Goal: Task Accomplishment & Management: Use online tool/utility

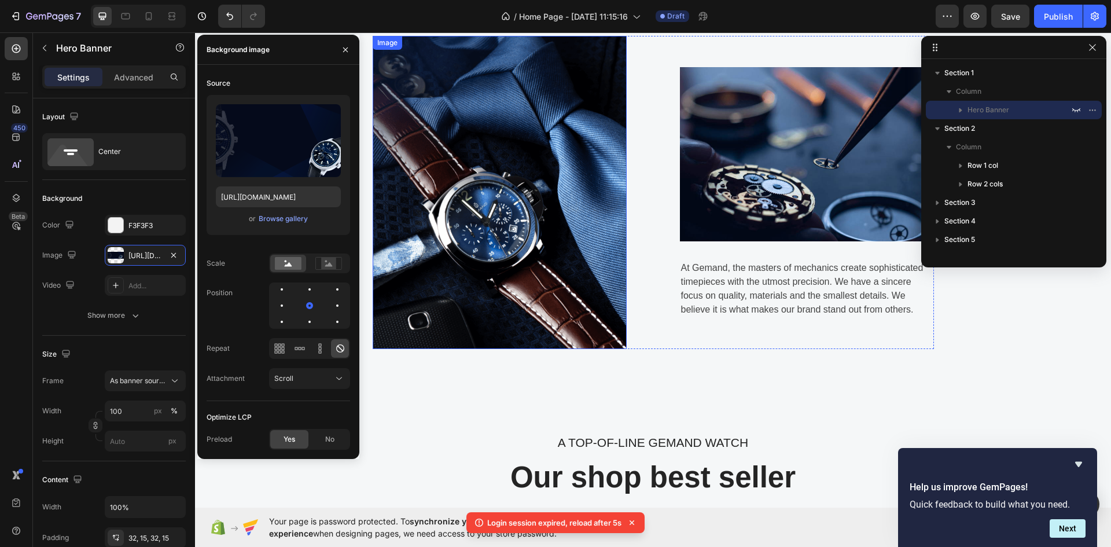
scroll to position [541, 0]
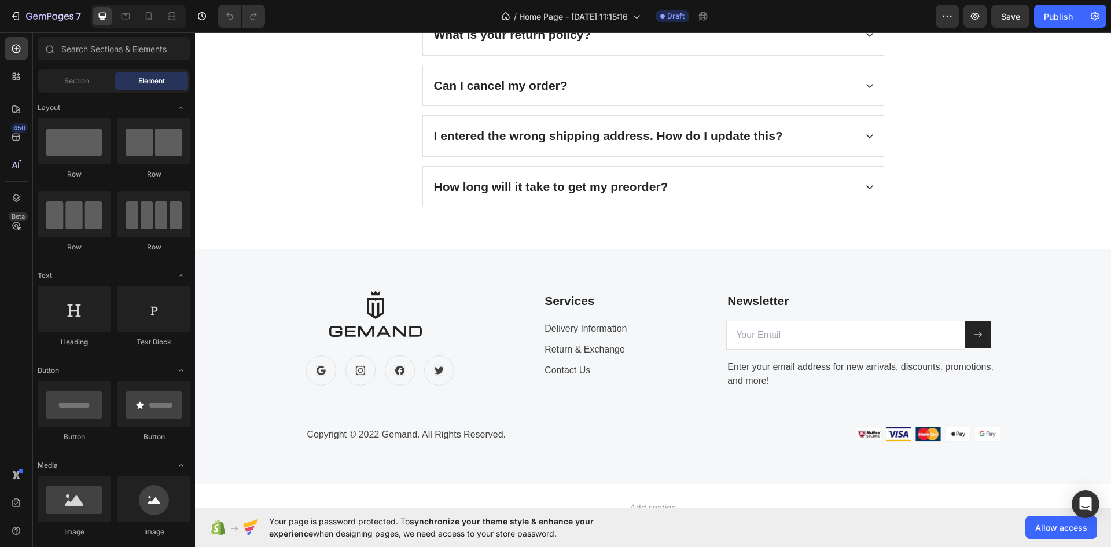
scroll to position [2806, 0]
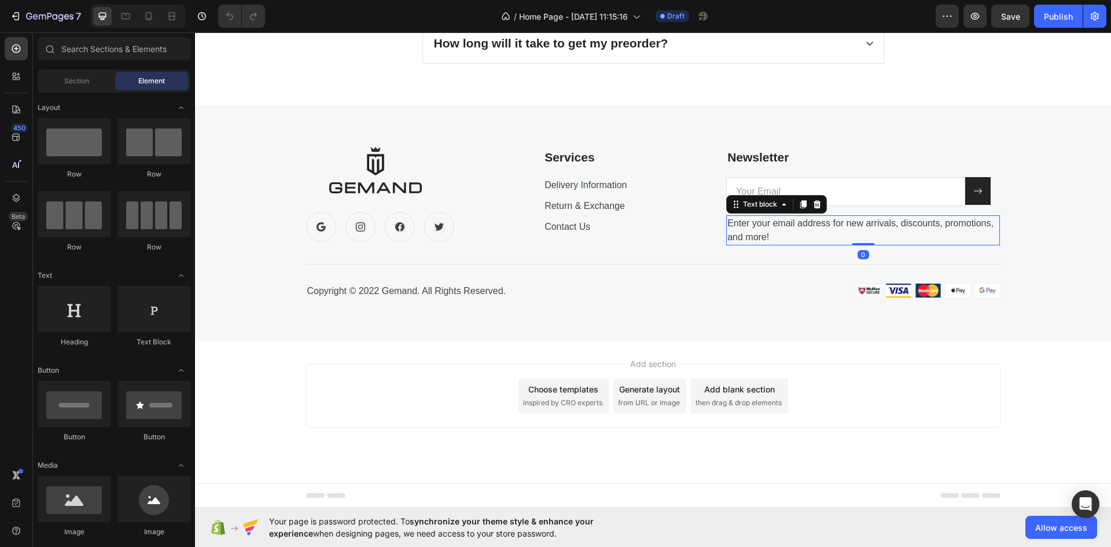
click at [775, 225] on p "Enter your email address for new arrivals, discounts, promotions, and more!" at bounding box center [863, 231] width 271 height 28
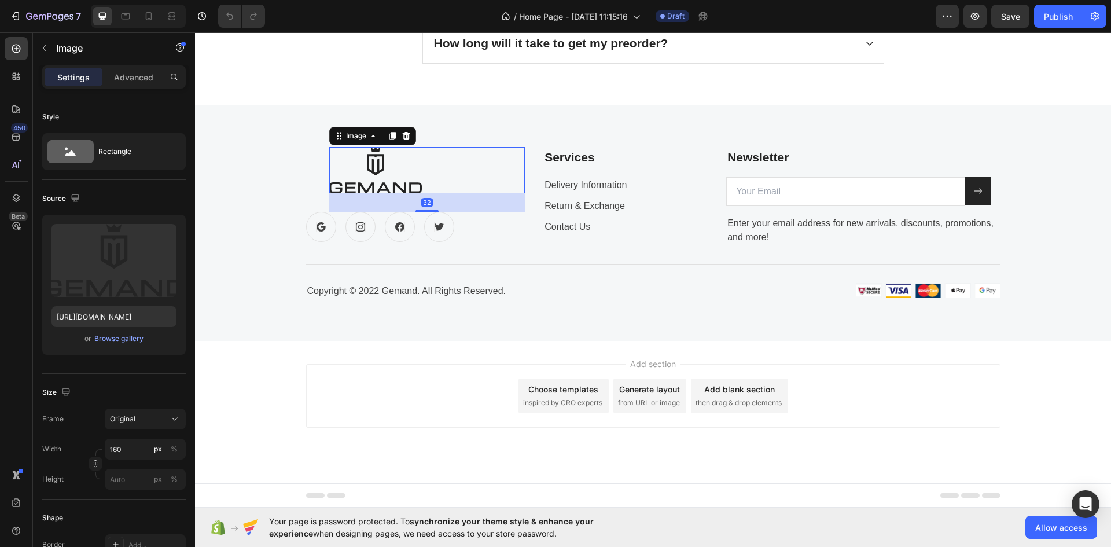
click at [371, 168] on img at bounding box center [375, 170] width 93 height 46
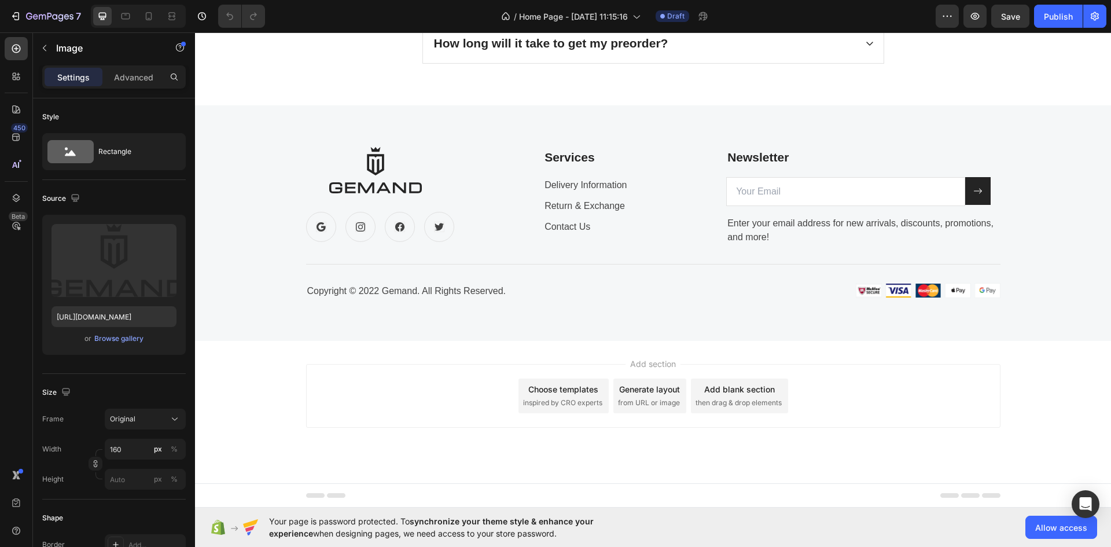
click at [742, 400] on span "then drag & drop elements" at bounding box center [739, 403] width 86 height 10
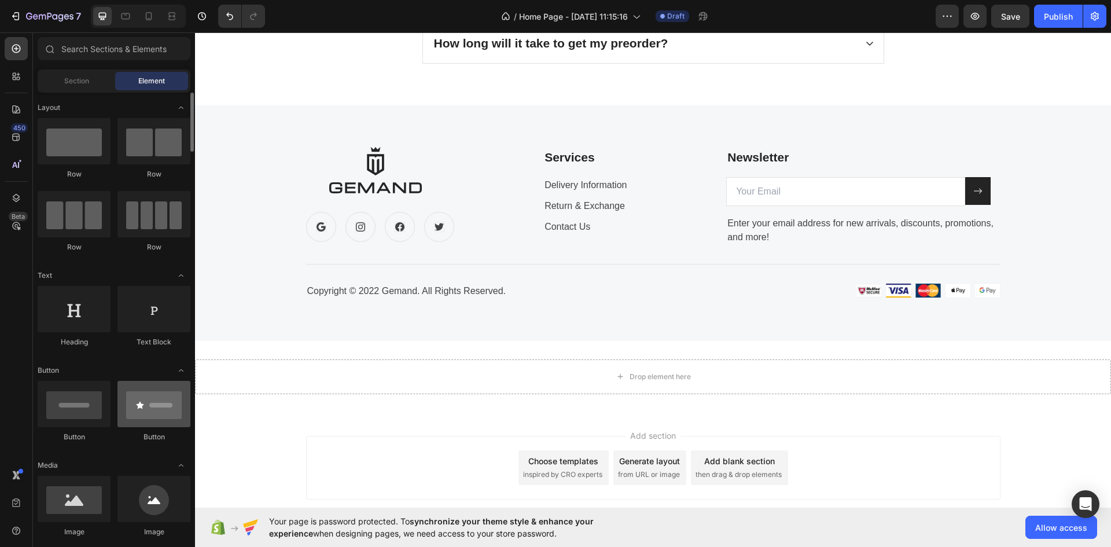
click at [145, 414] on div at bounding box center [154, 404] width 73 height 46
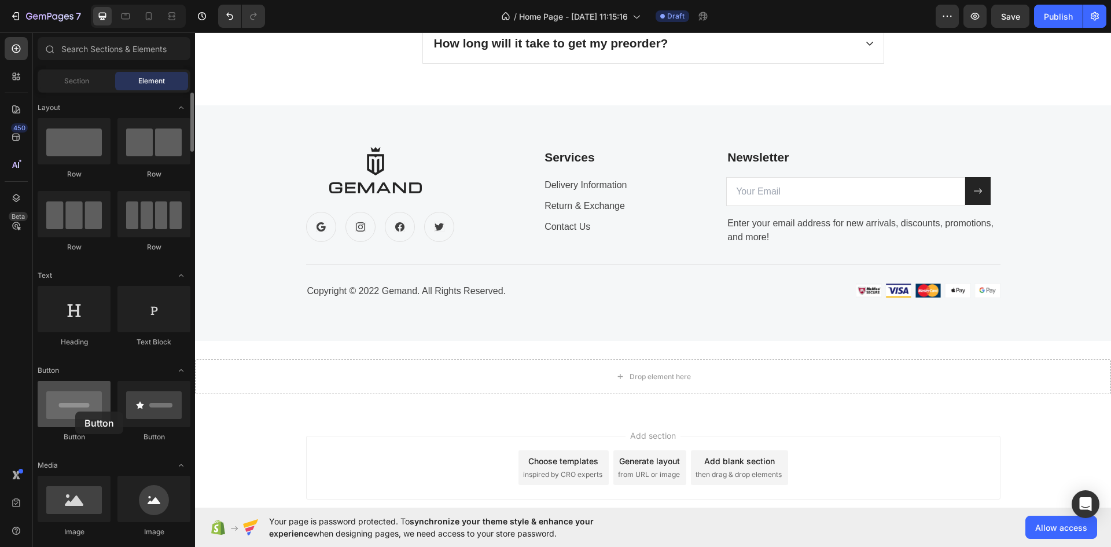
click at [76, 412] on div at bounding box center [74, 404] width 73 height 46
click at [156, 501] on div at bounding box center [154, 499] width 73 height 46
click at [87, 501] on div at bounding box center [74, 499] width 73 height 46
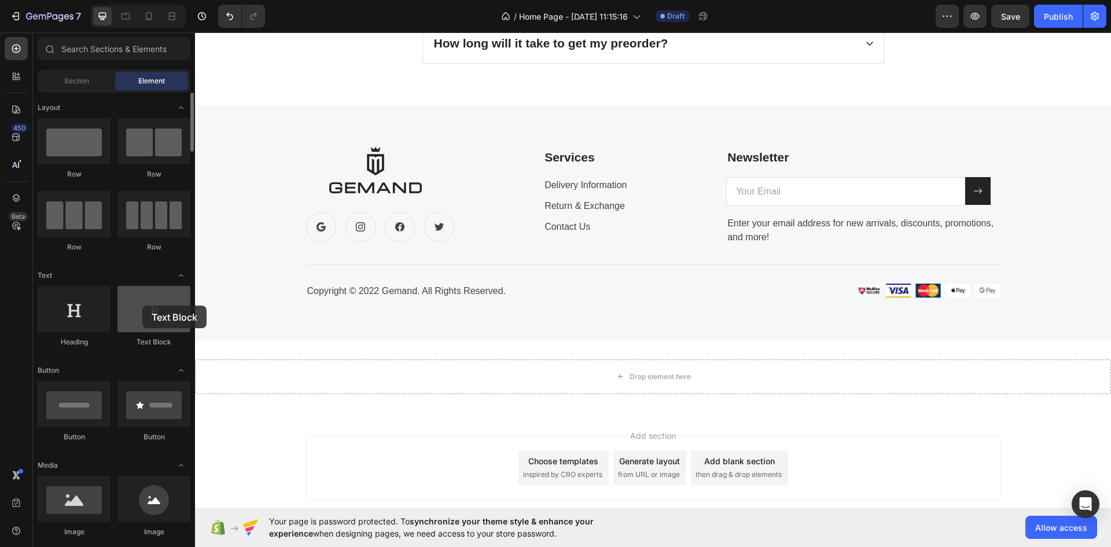
click at [142, 306] on div at bounding box center [154, 309] width 73 height 46
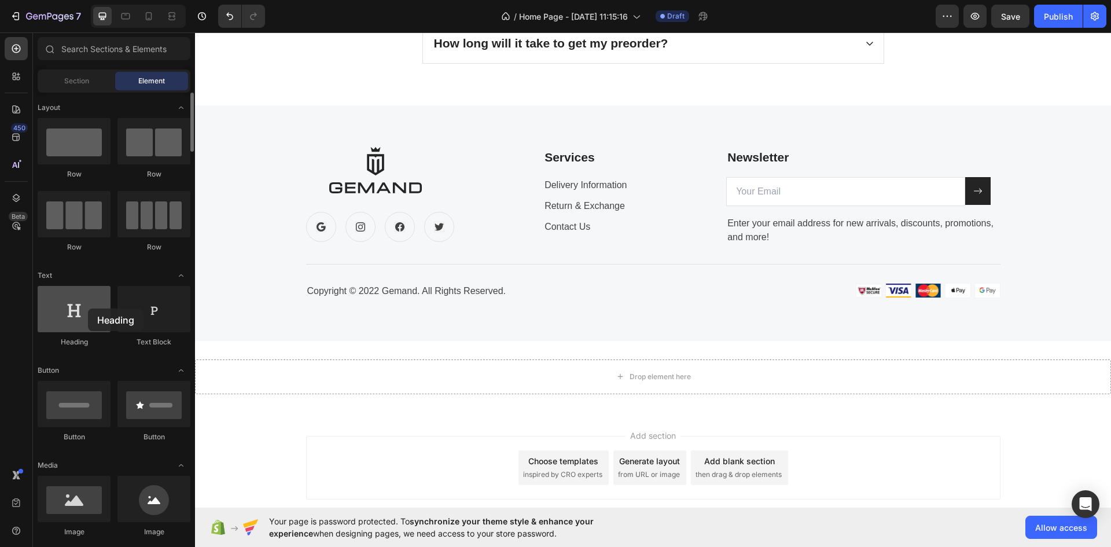
click at [88, 309] on div at bounding box center [74, 309] width 73 height 46
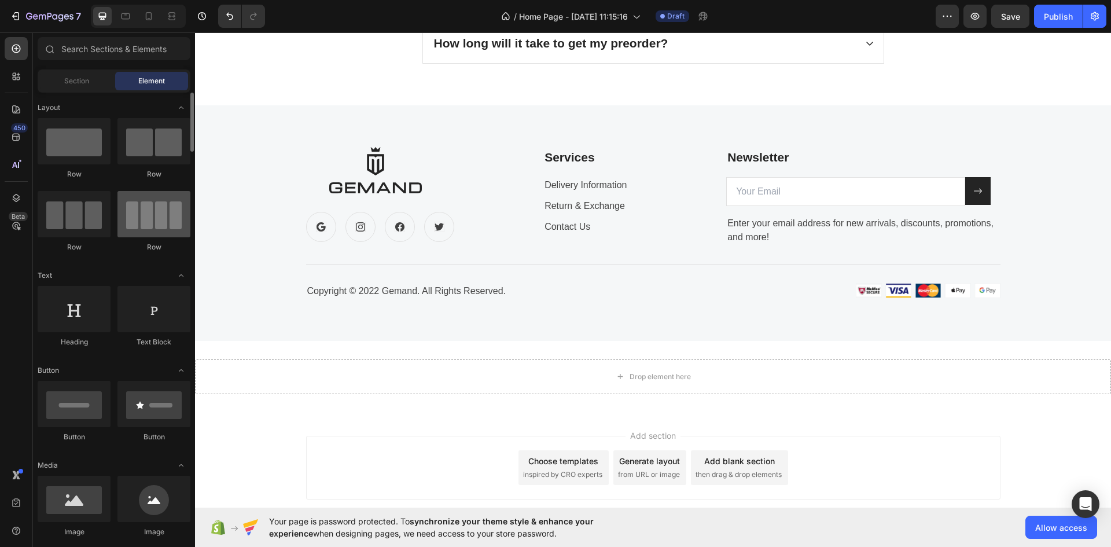
click at [148, 236] on div at bounding box center [154, 214] width 73 height 46
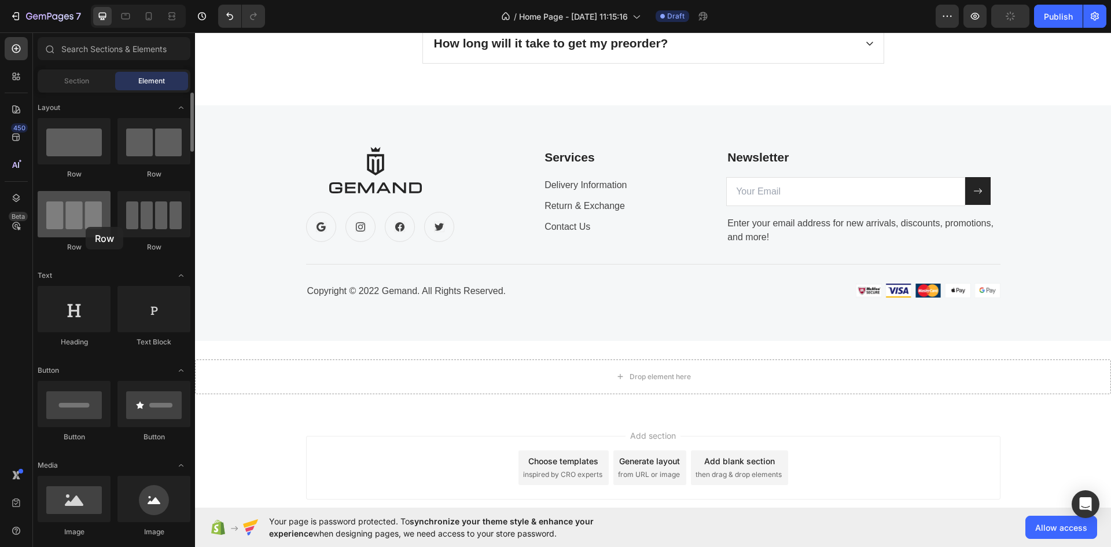
click at [86, 227] on div at bounding box center [74, 214] width 73 height 46
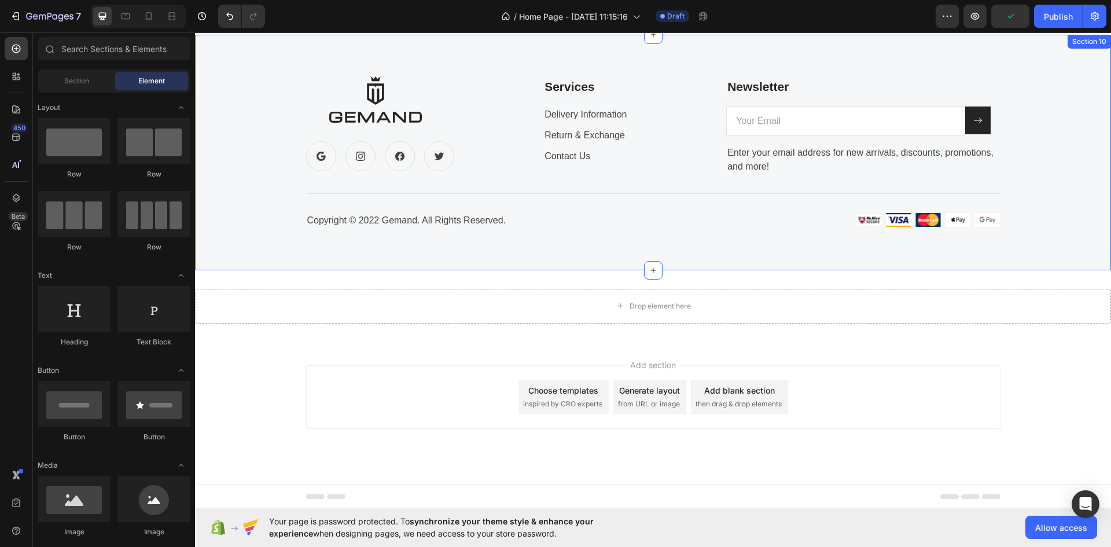
scroll to position [2878, 0]
click at [649, 270] on icon at bounding box center [653, 269] width 9 height 9
click at [637, 365] on span "Add section" at bounding box center [653, 364] width 55 height 12
click at [1051, 21] on div "Publish" at bounding box center [1058, 16] width 29 height 12
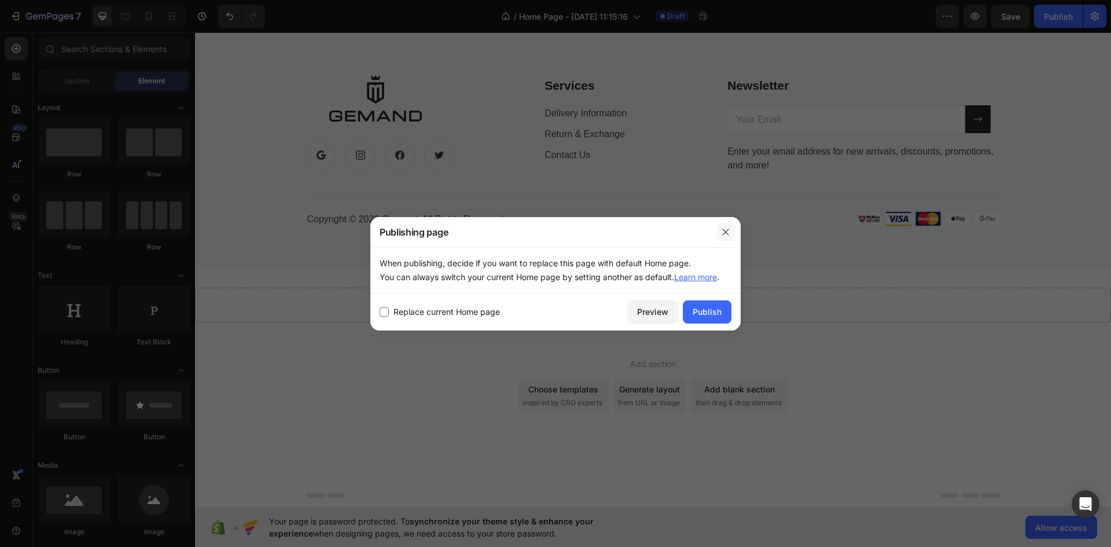
click at [723, 230] on icon "button" at bounding box center [725, 231] width 9 height 9
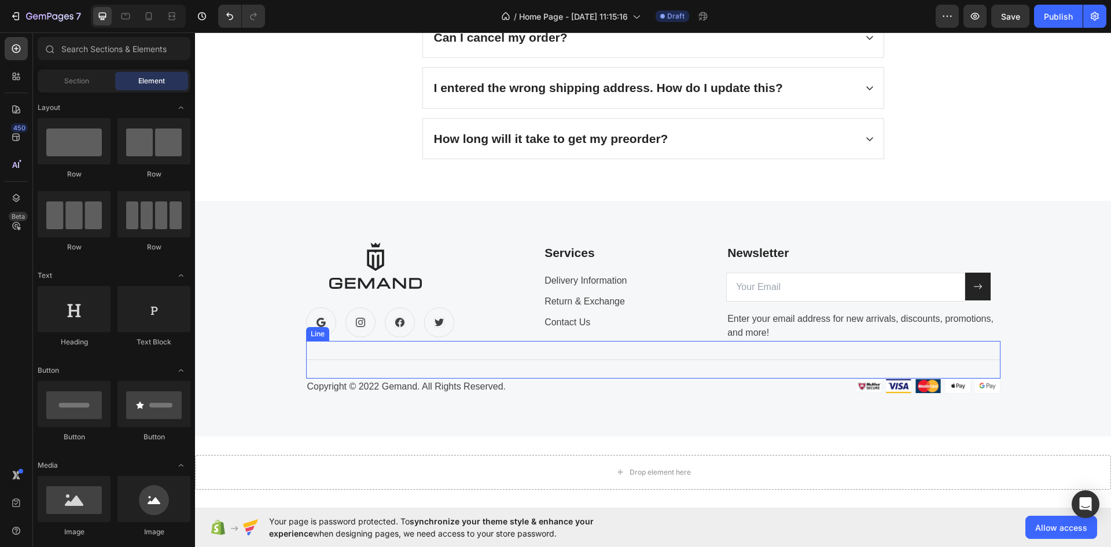
scroll to position [2705, 0]
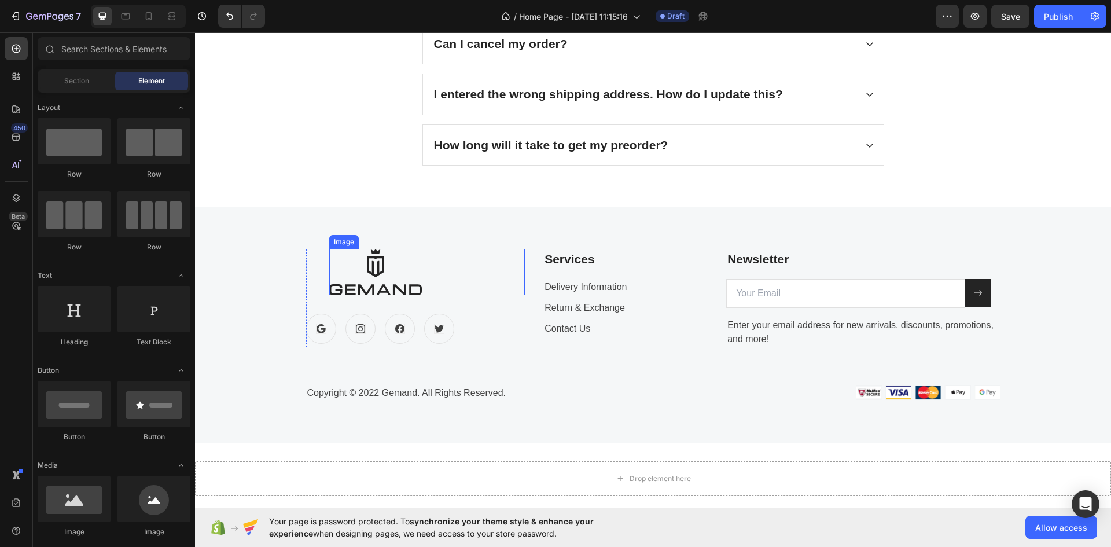
click at [366, 271] on img at bounding box center [375, 272] width 93 height 46
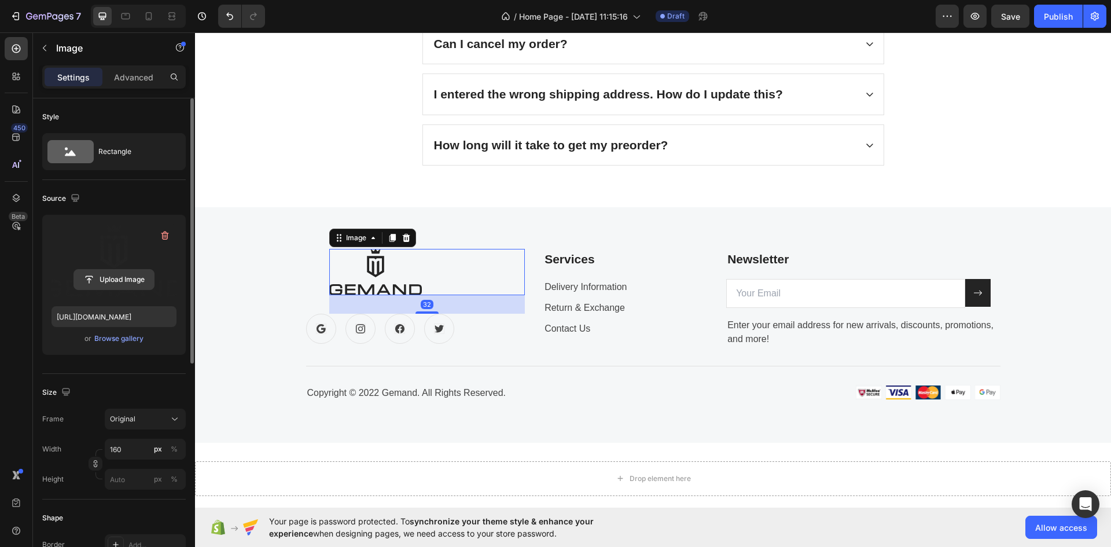
click at [116, 276] on input "file" at bounding box center [114, 280] width 80 height 20
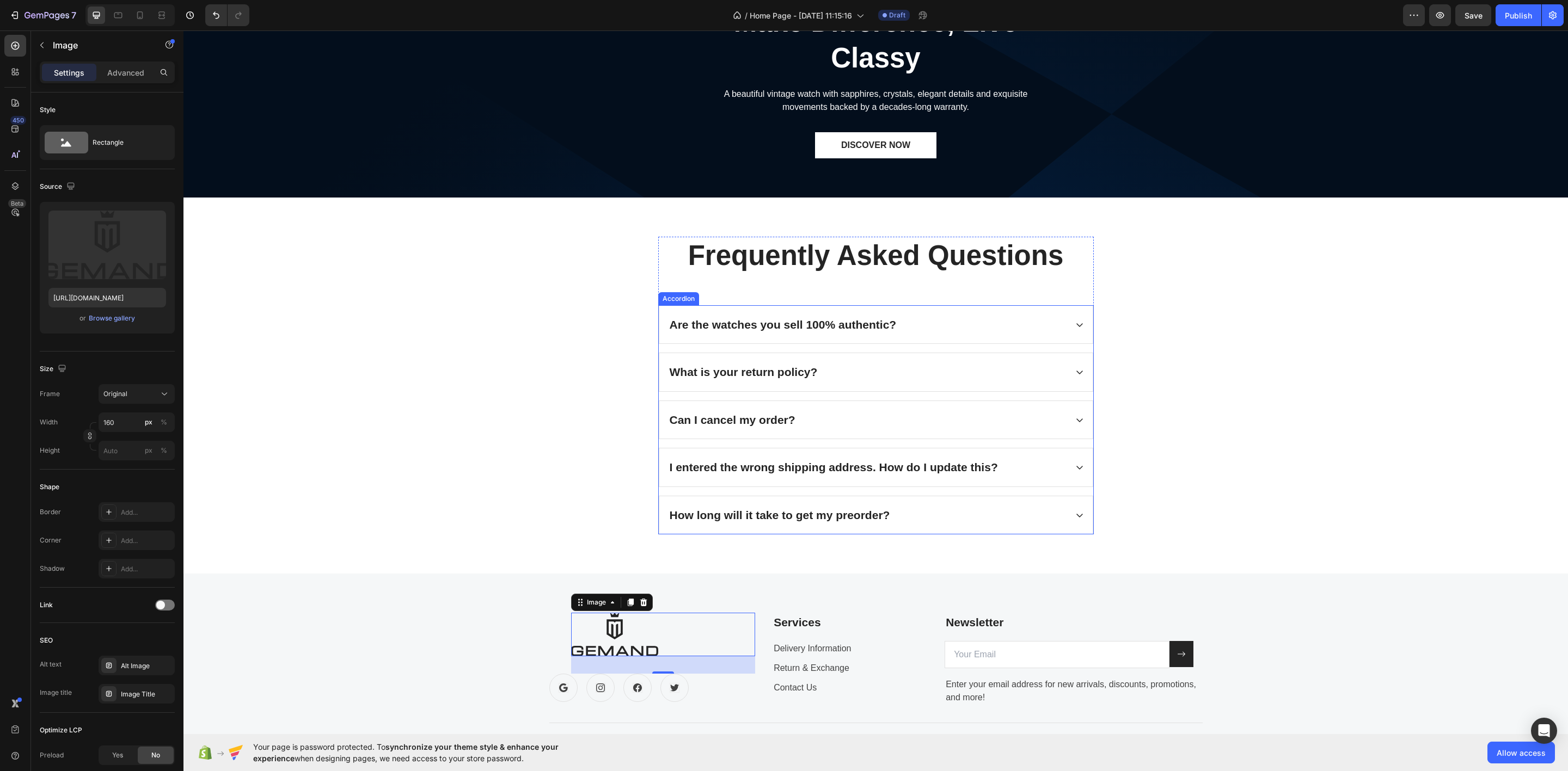
scroll to position [2130, 0]
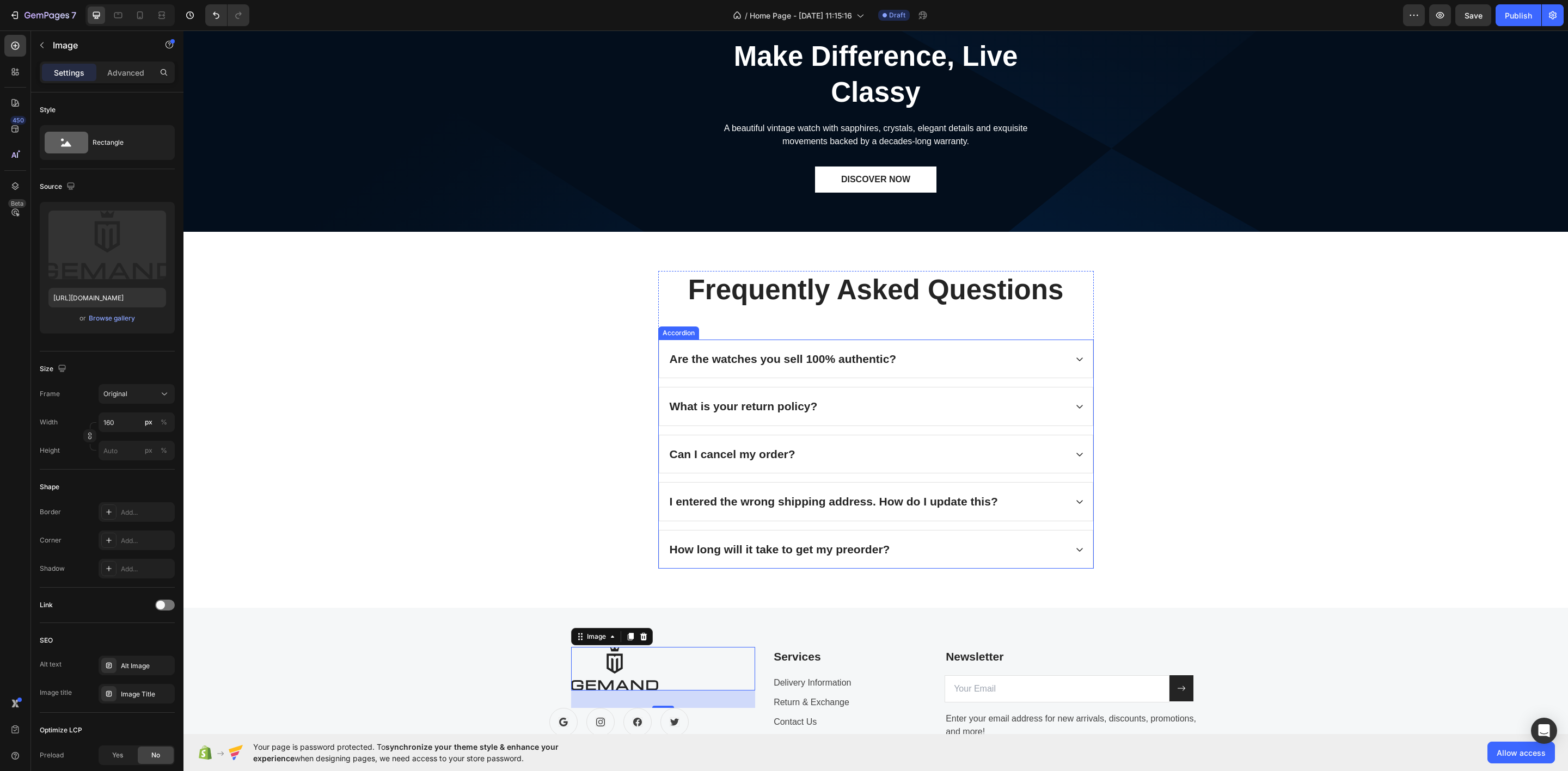
click at [986, 361] on div "Are the watches you sell 100% authentic?" at bounding box center [867, 359] width 399 height 21
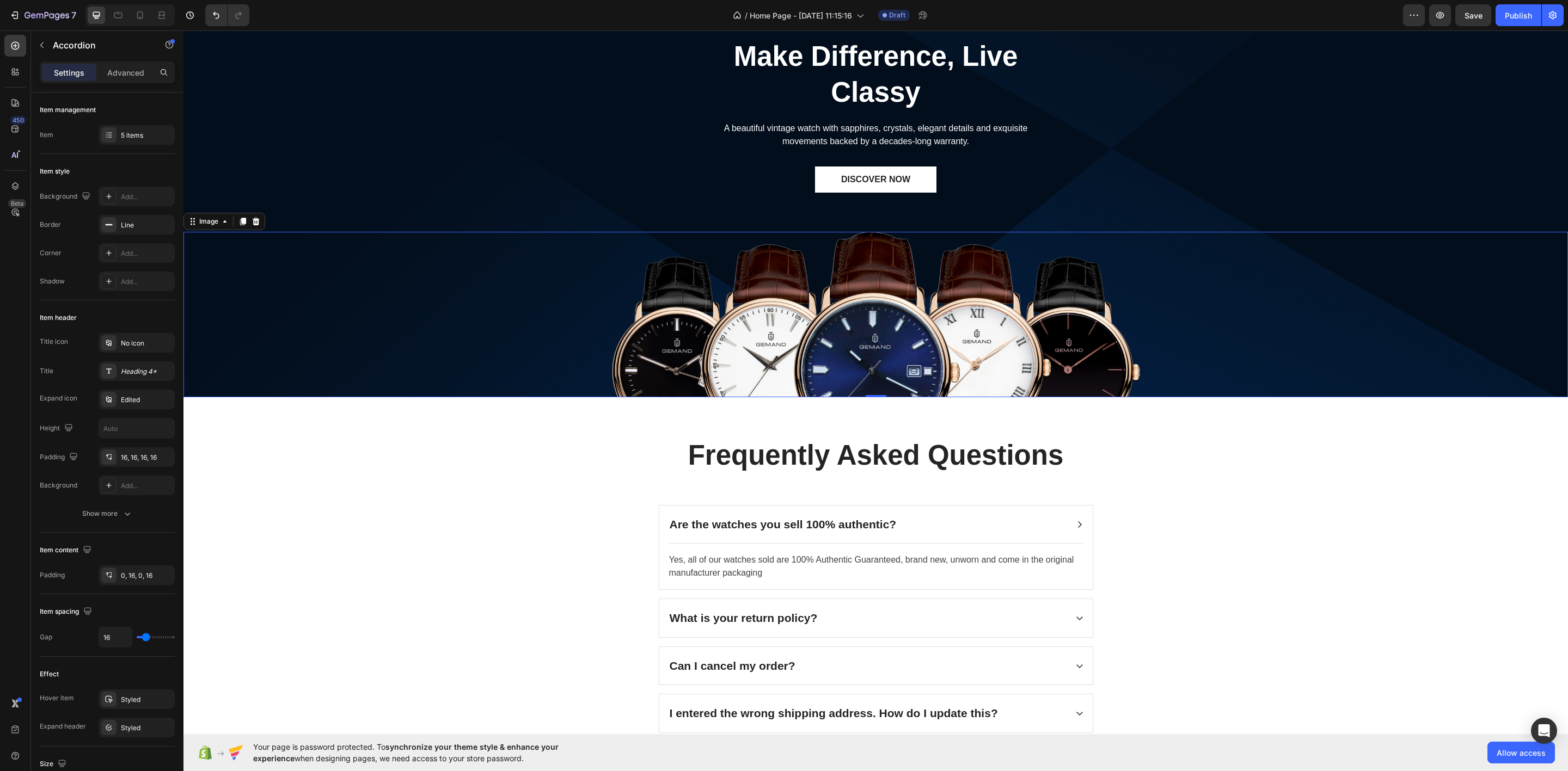
click at [986, 361] on img at bounding box center [877, 315] width 529 height 165
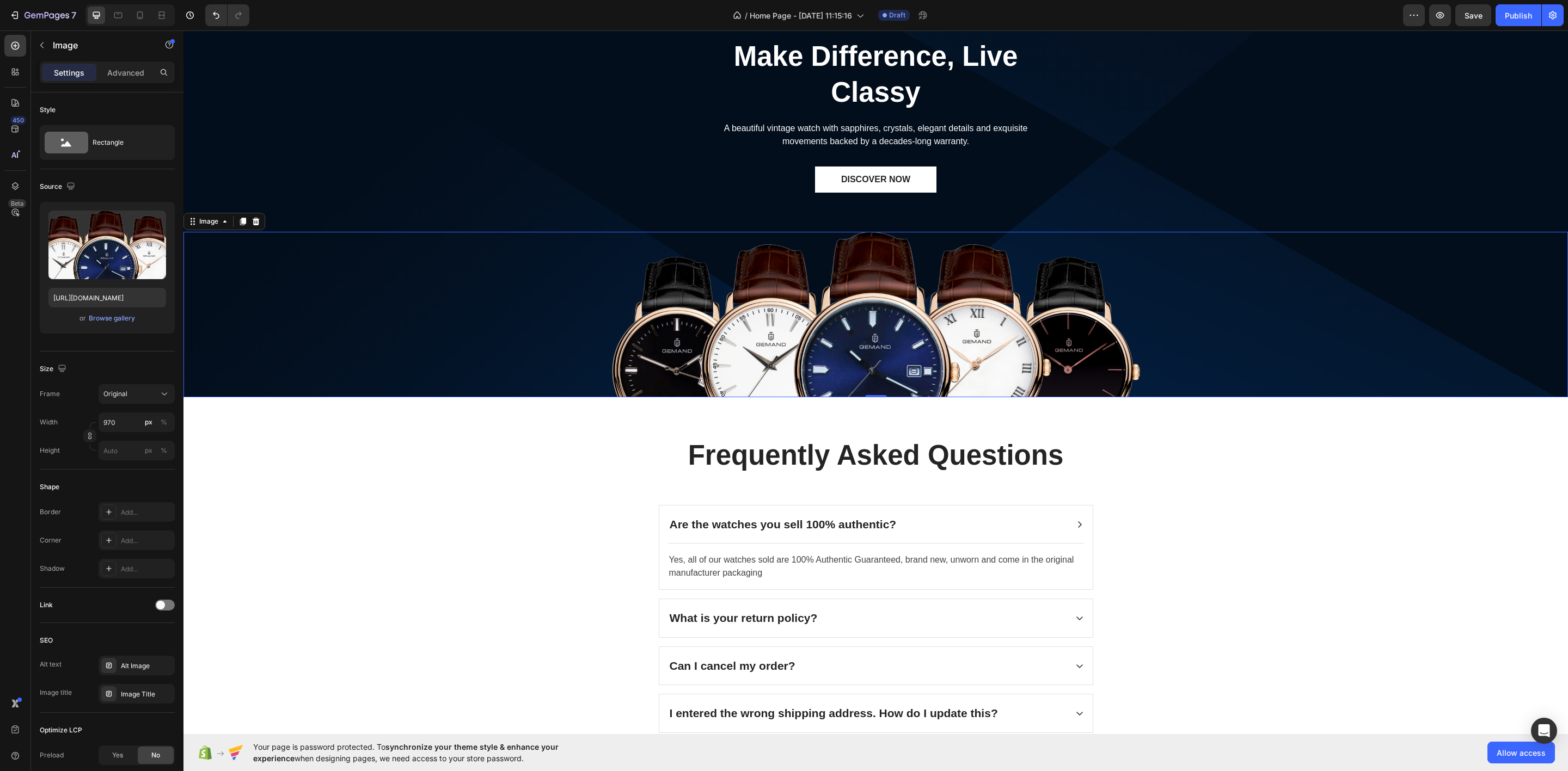
click at [874, 322] on img at bounding box center [877, 315] width 529 height 165
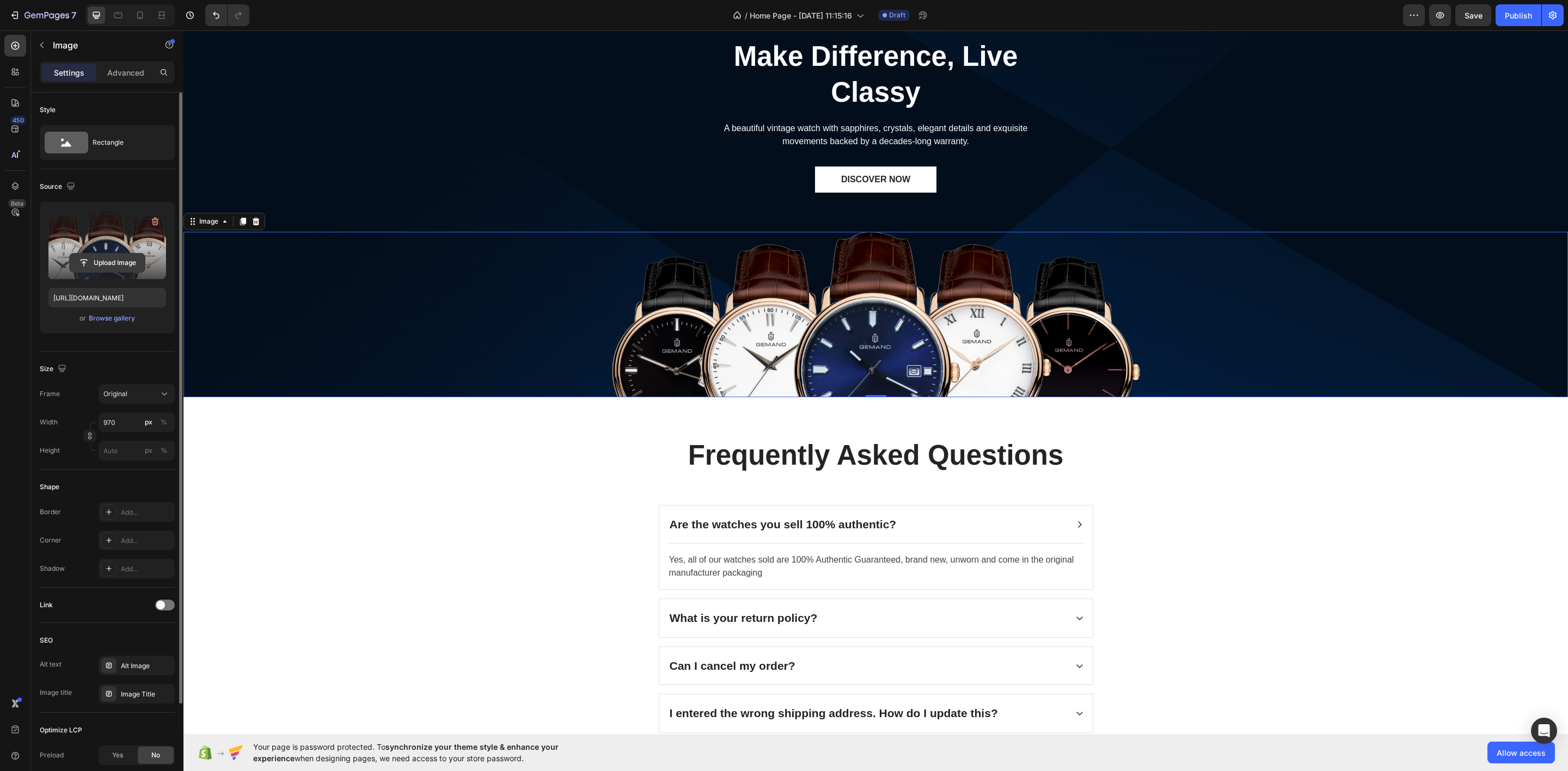
click at [122, 265] on input "file" at bounding box center [107, 263] width 75 height 19
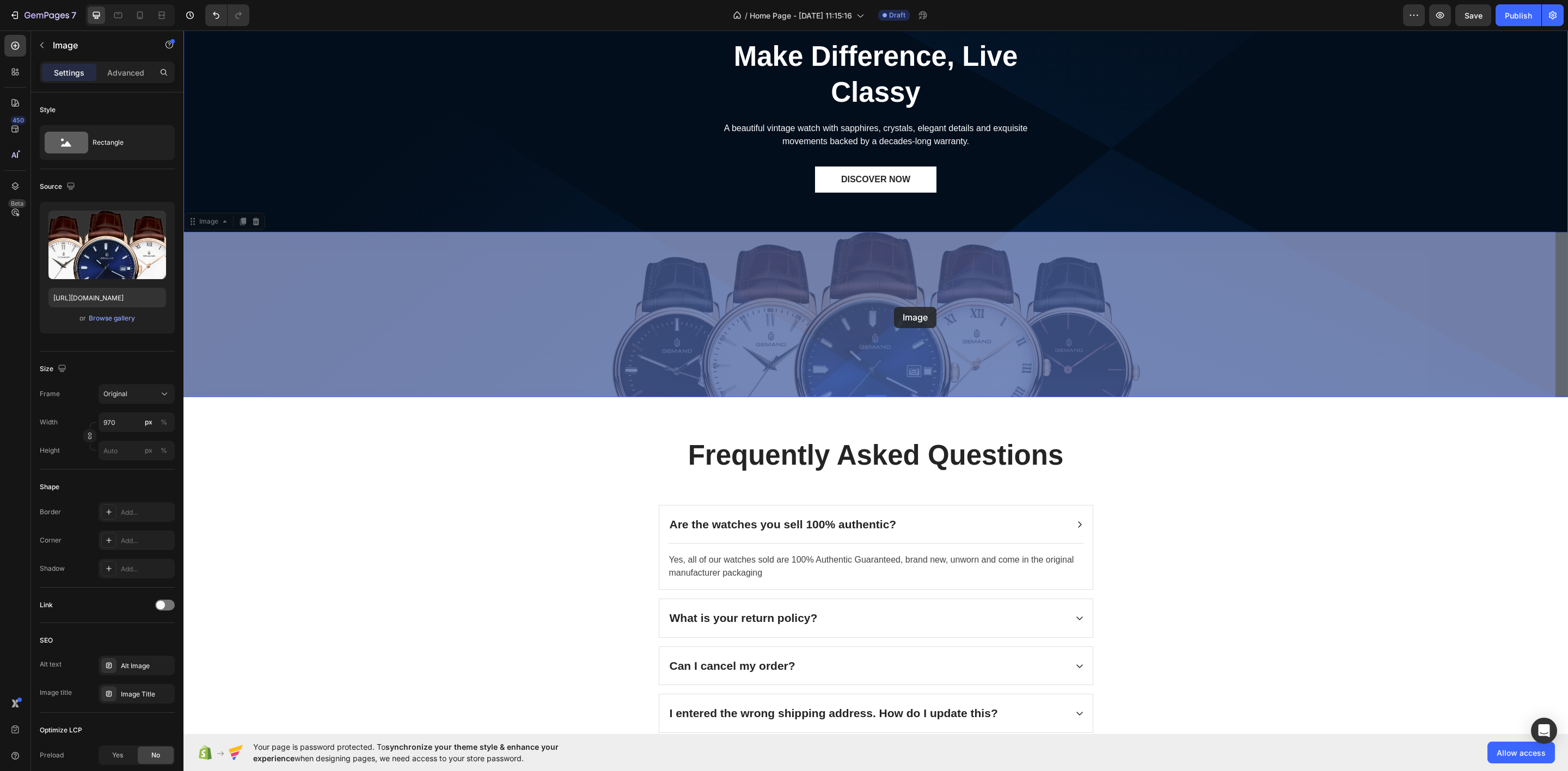
drag, startPoint x: 896, startPoint y: 332, endPoint x: 895, endPoint y: 306, distance: 26.0
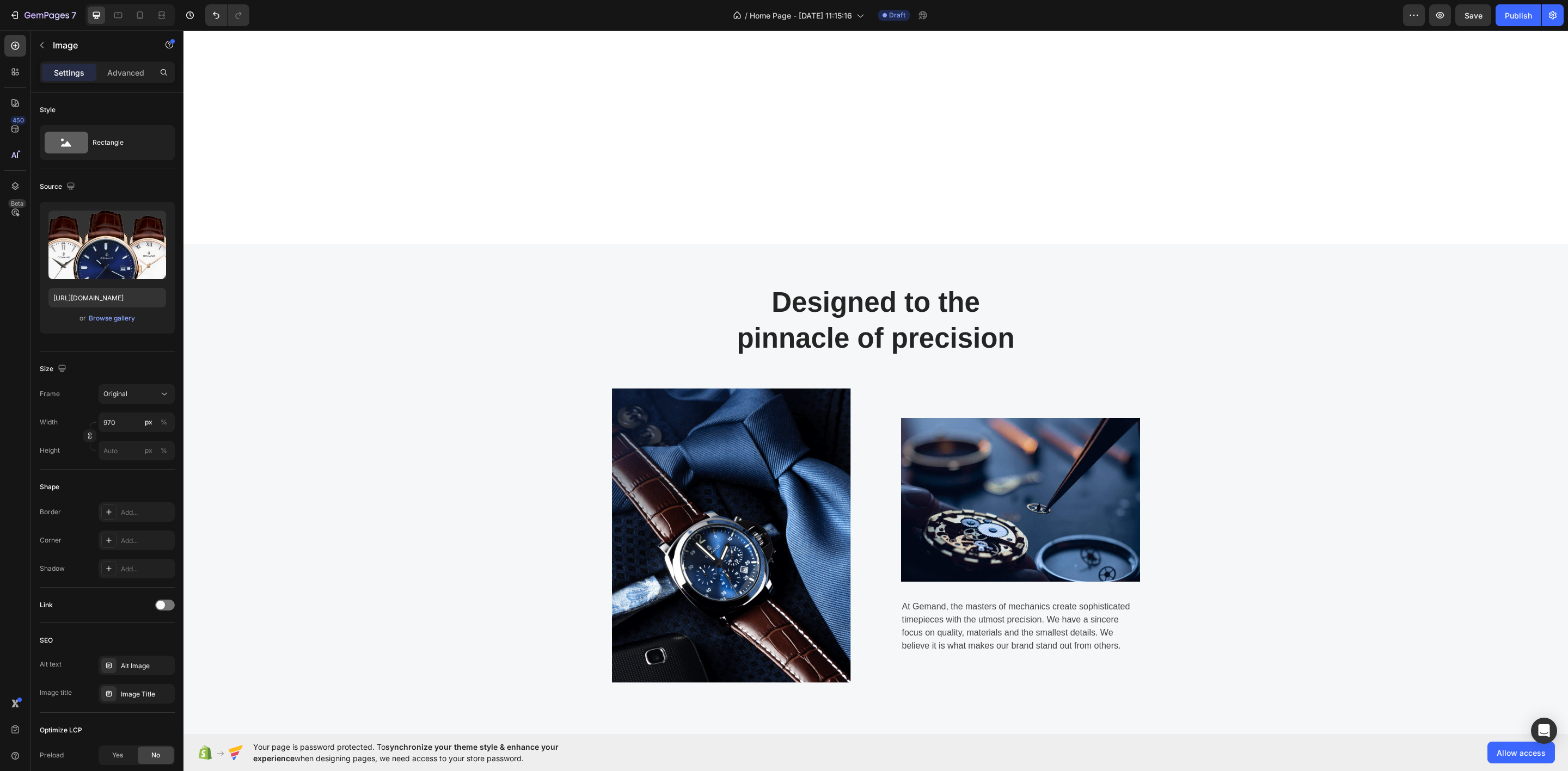
scroll to position [0, 0]
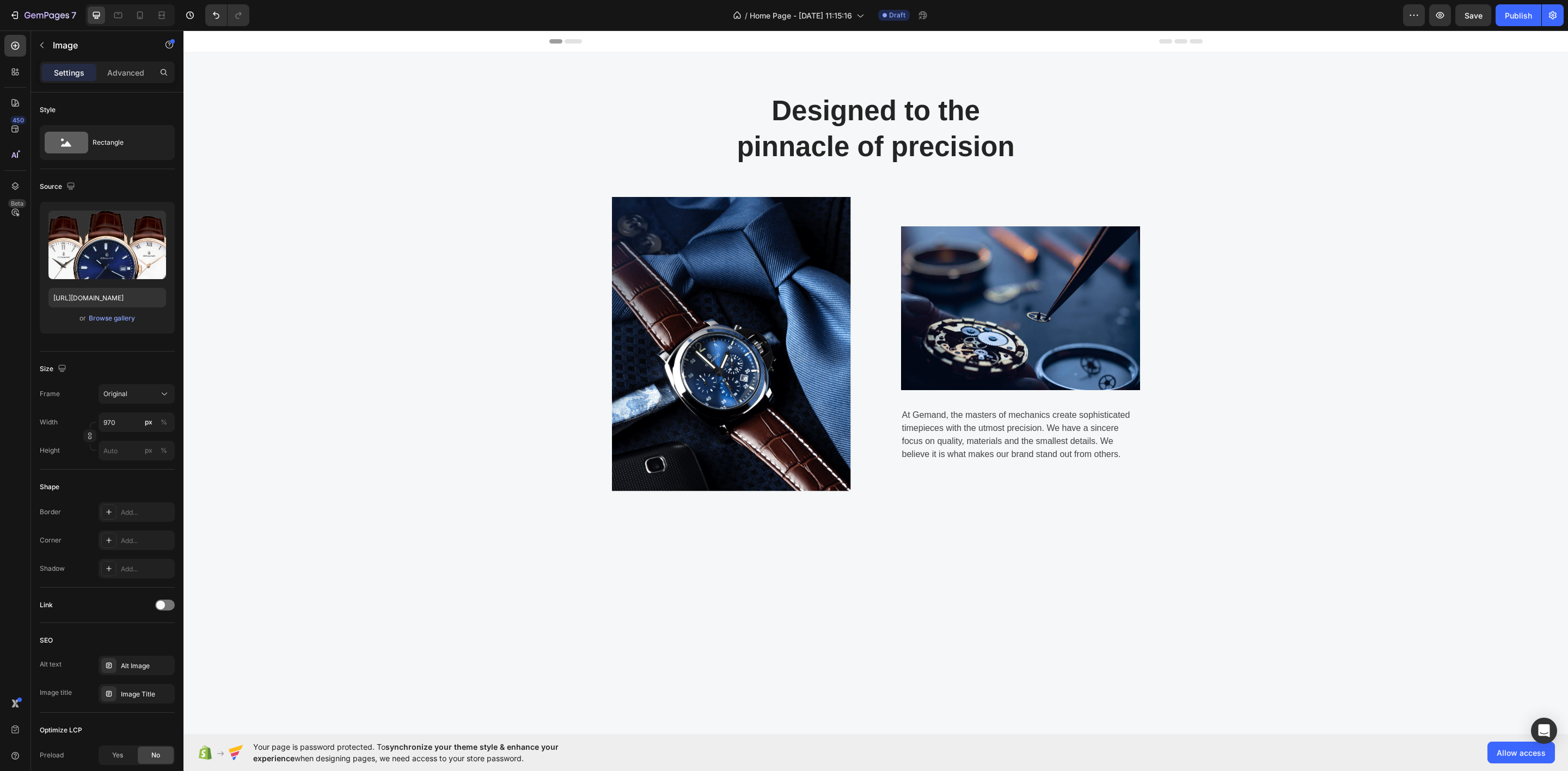
click at [564, 44] on div "Header" at bounding box center [876, 40] width 654 height 22
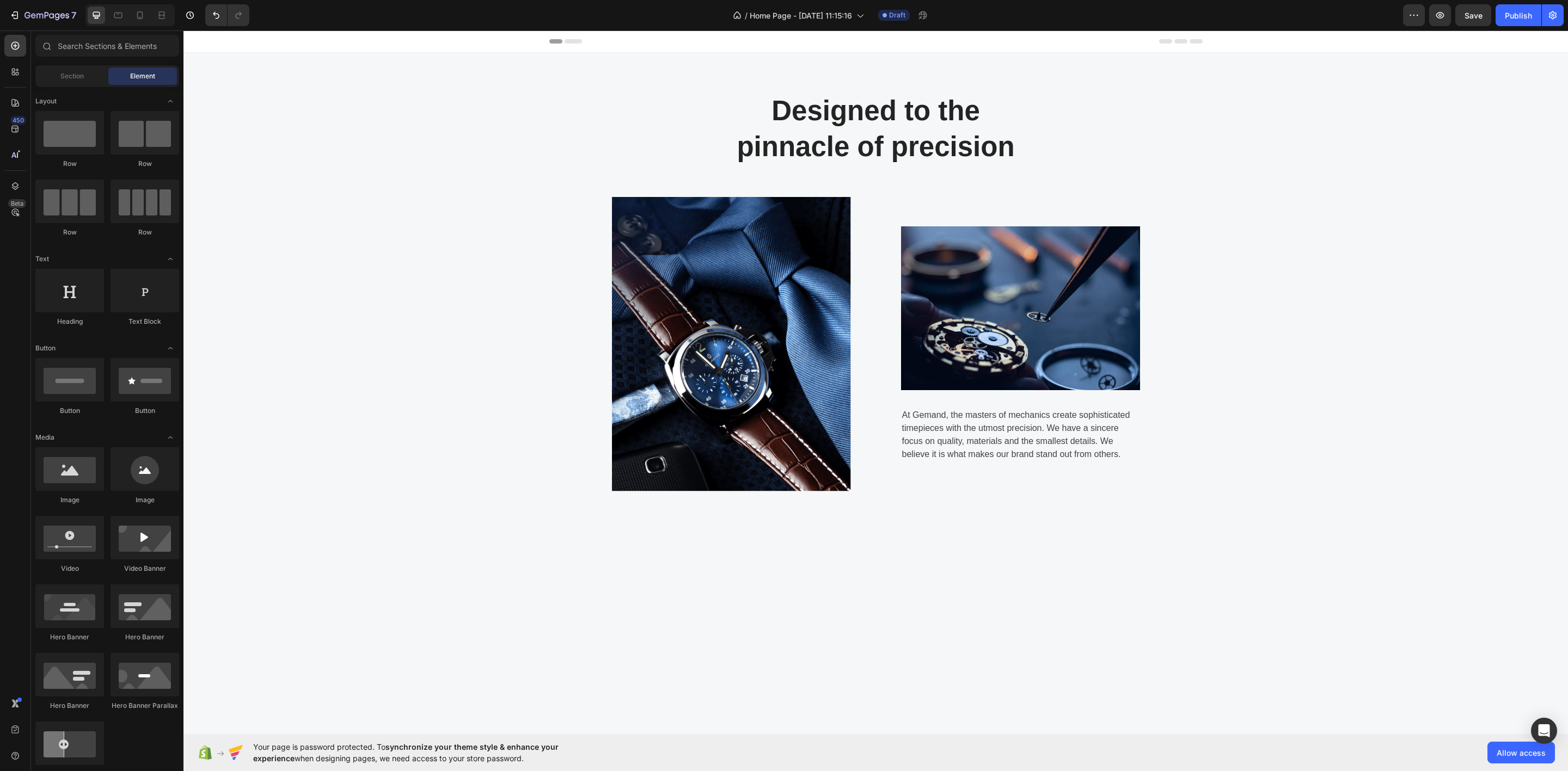
click at [574, 39] on icon at bounding box center [573, 41] width 18 height 5
click at [214, 40] on span "Header" at bounding box center [215, 41] width 24 height 11
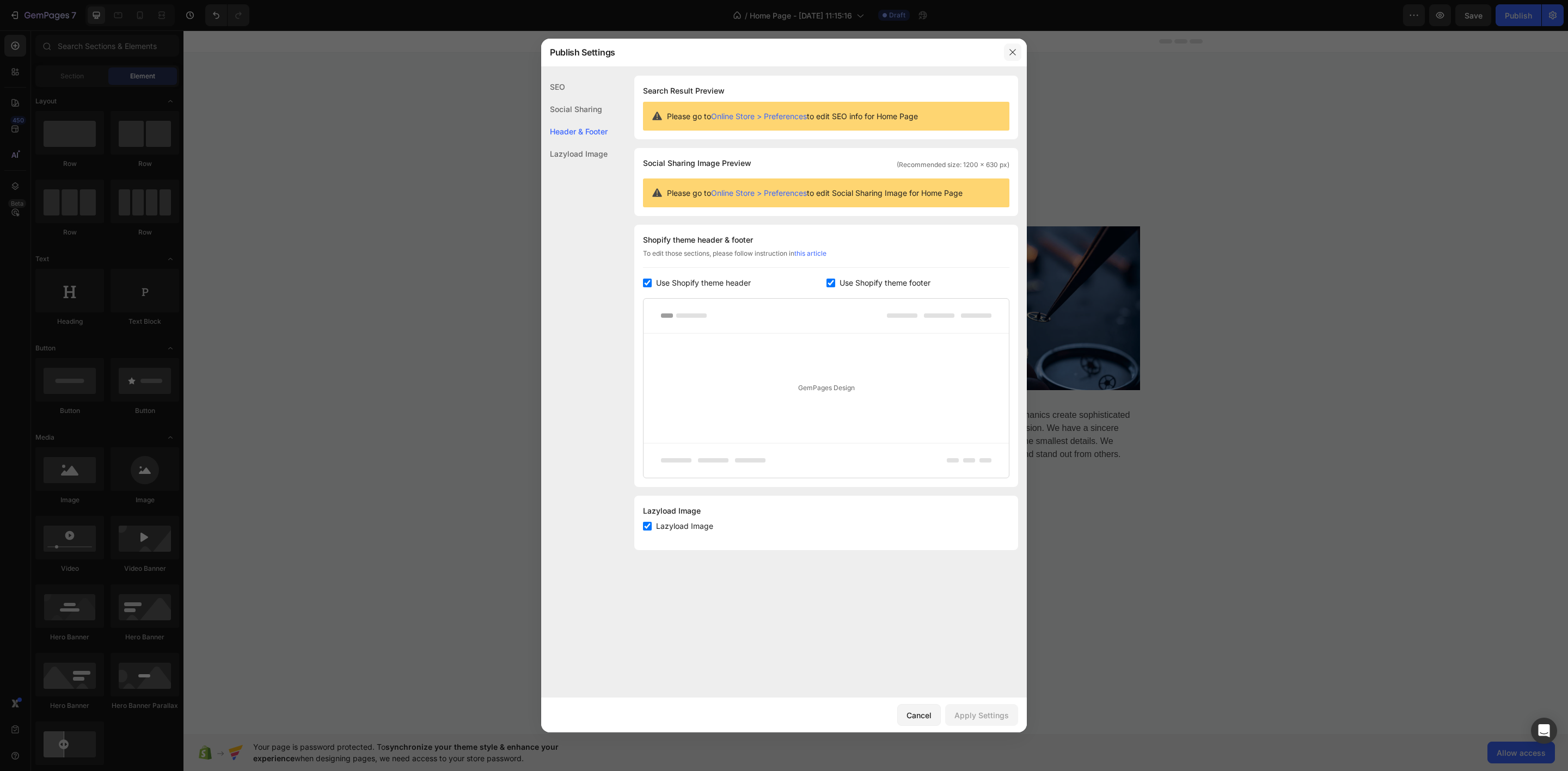
click at [1021, 46] on button "button" at bounding box center [1012, 52] width 18 height 18
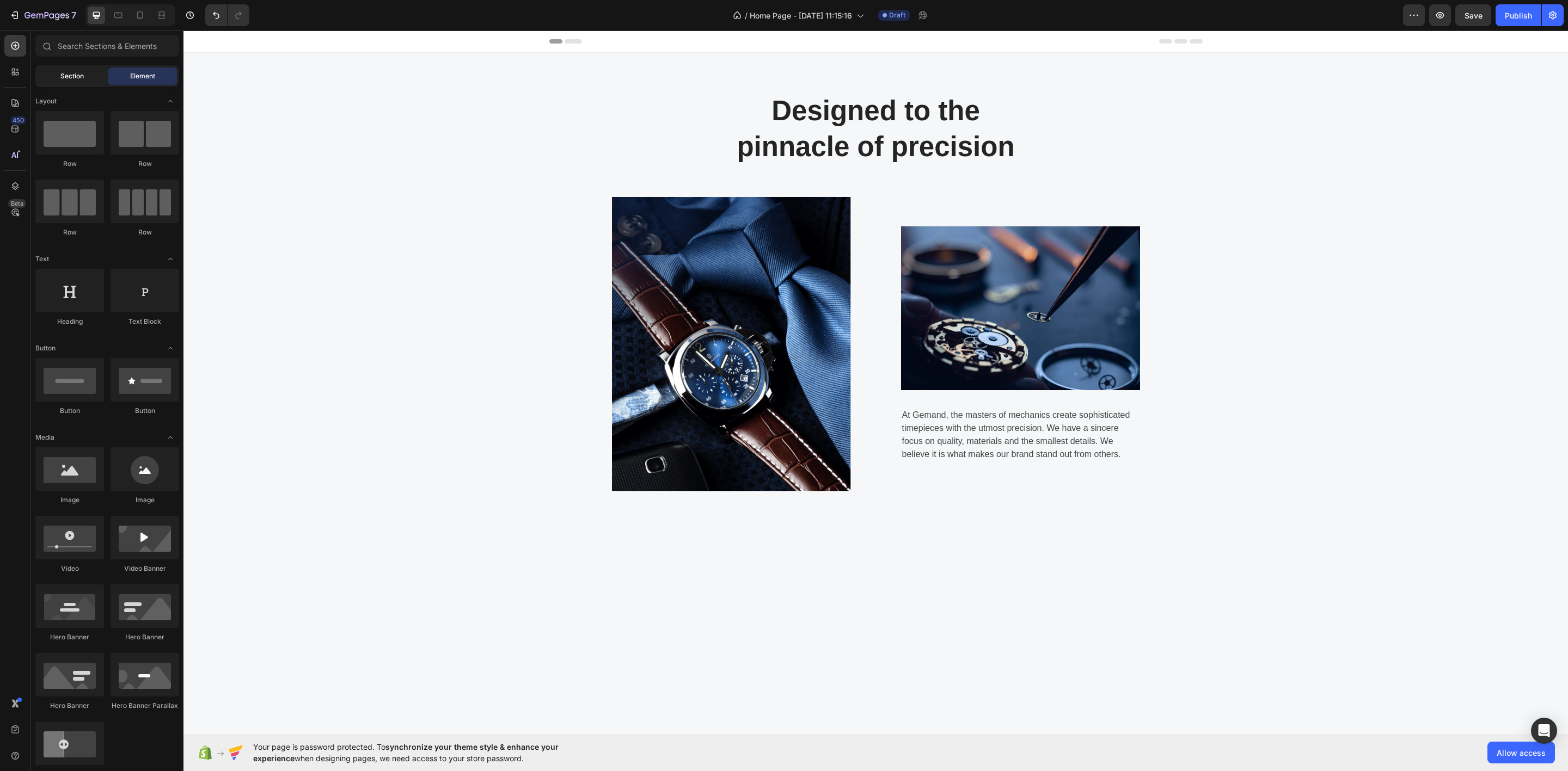
click at [66, 78] on span "Section" at bounding box center [71, 76] width 24 height 9
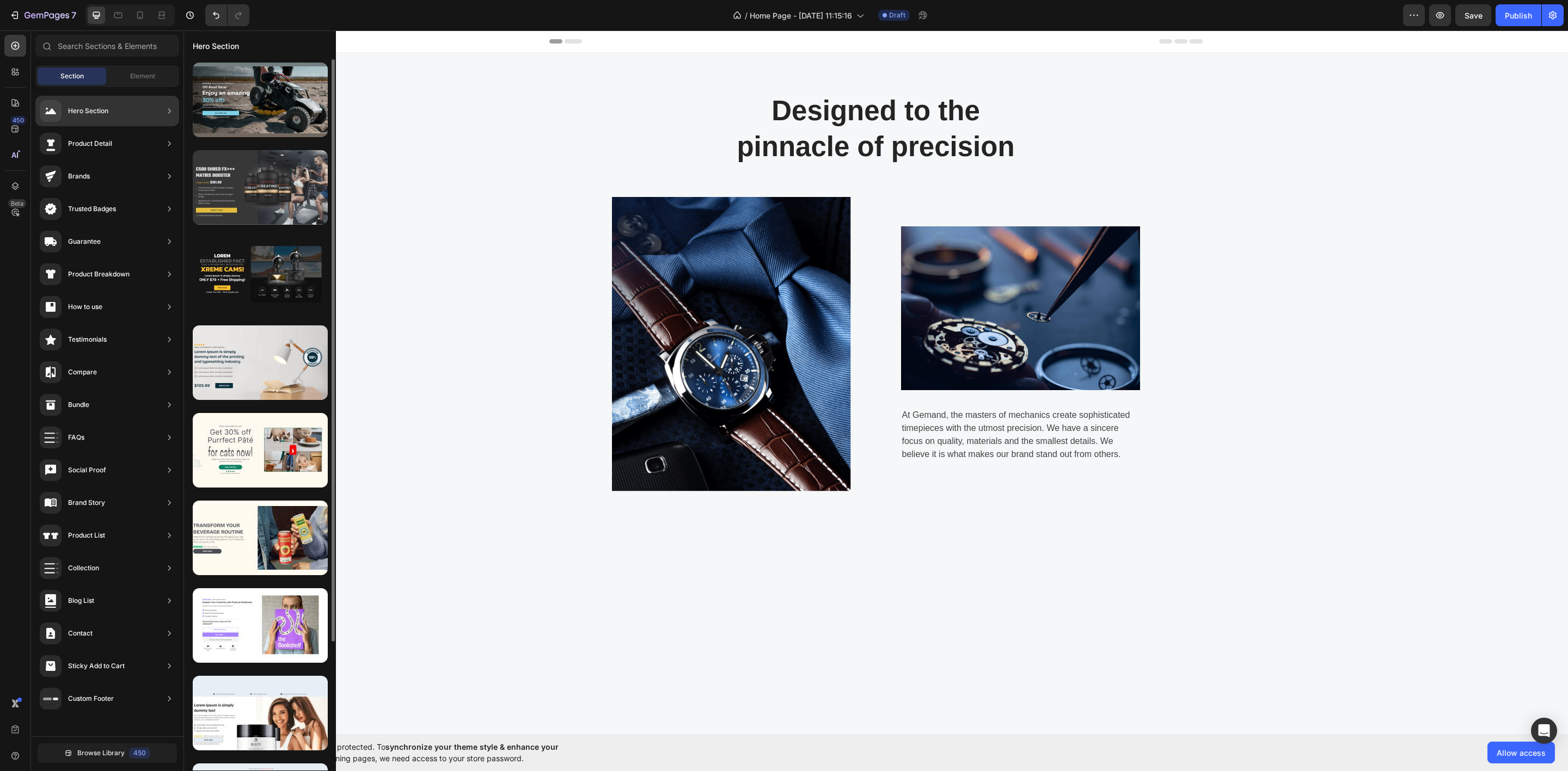
click at [209, 170] on div at bounding box center [261, 187] width 135 height 74
click at [227, 93] on div at bounding box center [261, 100] width 135 height 74
click at [237, 94] on div at bounding box center [261, 100] width 135 height 74
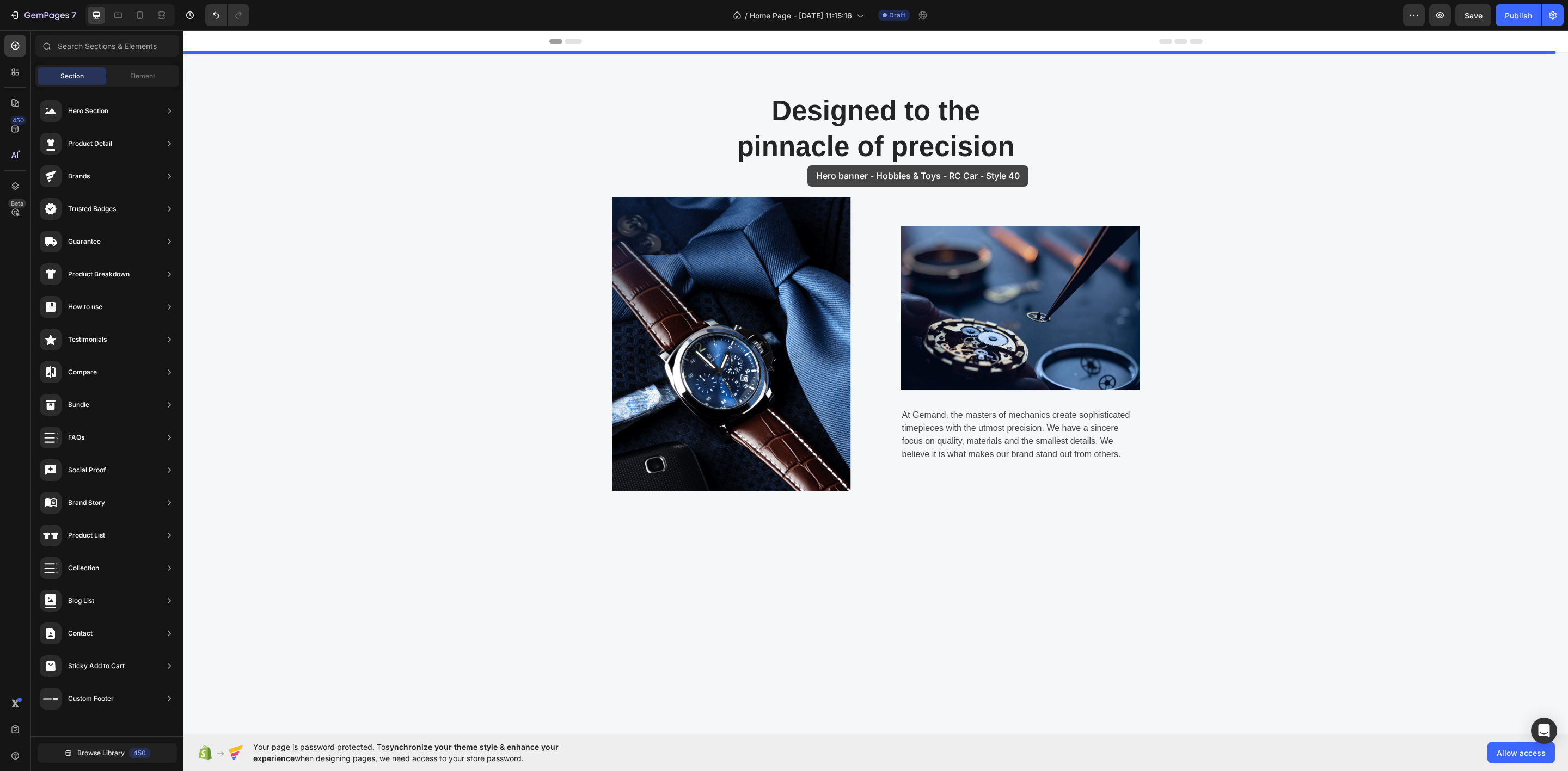
drag, startPoint x: 424, startPoint y: 126, endPoint x: 807, endPoint y: 165, distance: 385.0
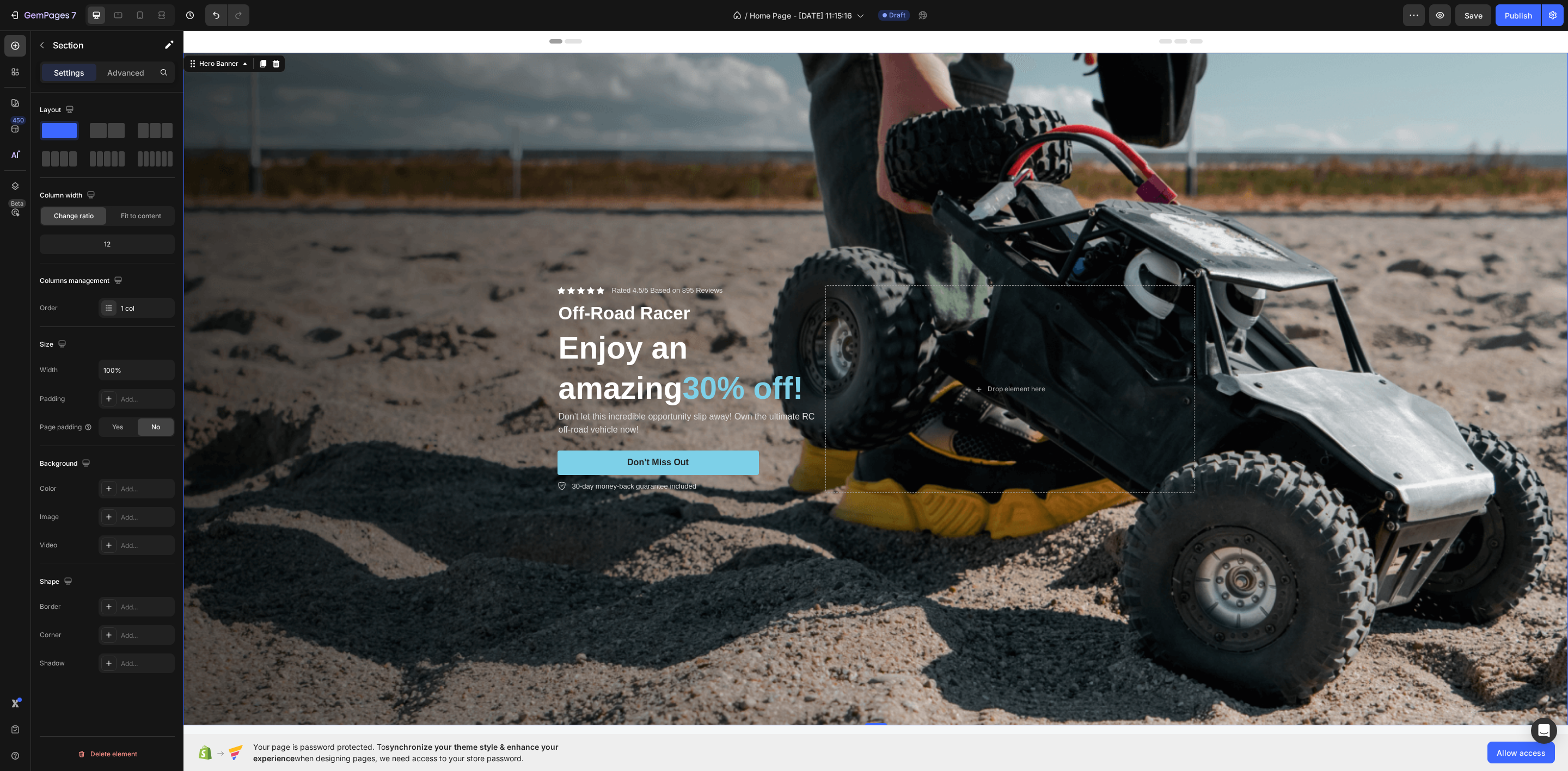
click at [990, 134] on div "Background Image" at bounding box center [876, 388] width 1385 height 672
